Goal: Find specific page/section: Find specific page/section

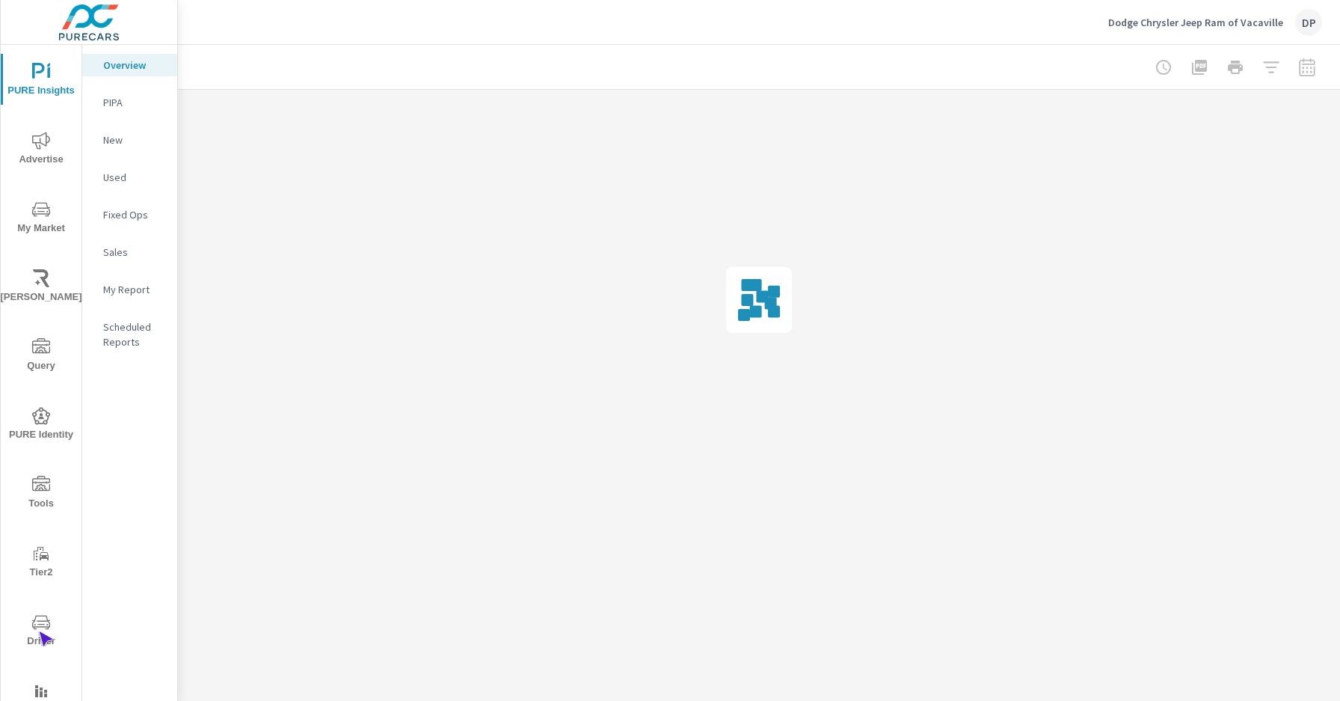
click at [38, 631] on span "Driver" at bounding box center [41, 631] width 72 height 37
